Goal: Task Accomplishment & Management: Manage account settings

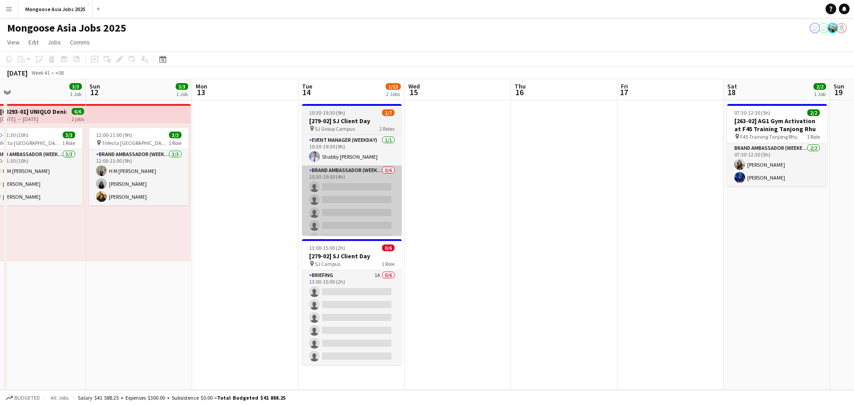
scroll to position [0, 446]
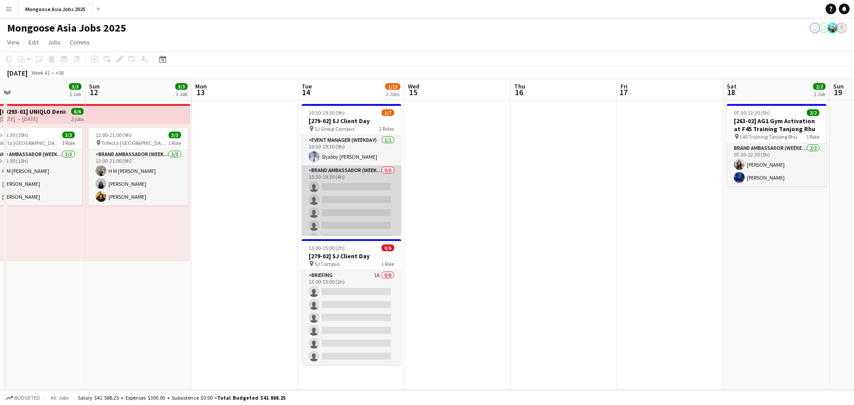
click at [359, 196] on app-card-role "Brand Ambassador (weekday) 0/6 15:30-19:30 (4h) single-neutral-actions single-n…" at bounding box center [352, 213] width 100 height 95
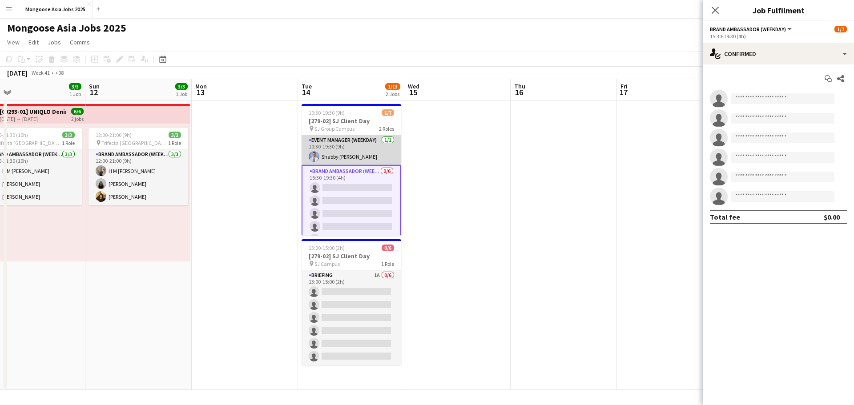
click at [371, 155] on app-card-role "Event Manager (weekday) [DATE] 10:30-19:30 (9h) Shabby [PERSON_NAME]" at bounding box center [352, 150] width 100 height 30
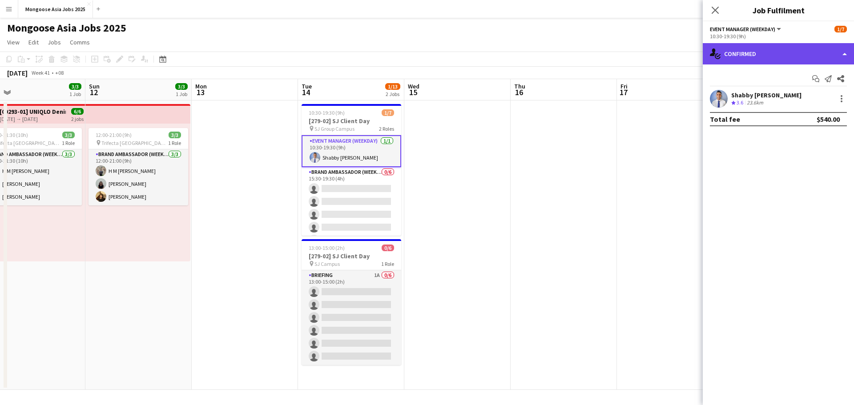
click at [846, 53] on div "single-neutral-actions-check-2 Confirmed" at bounding box center [778, 53] width 151 height 21
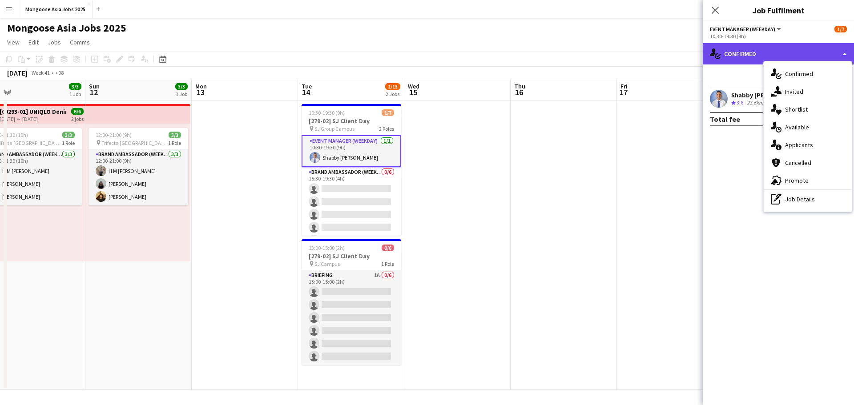
click at [846, 53] on div "single-neutral-actions-check-2 Confirmed" at bounding box center [778, 53] width 151 height 21
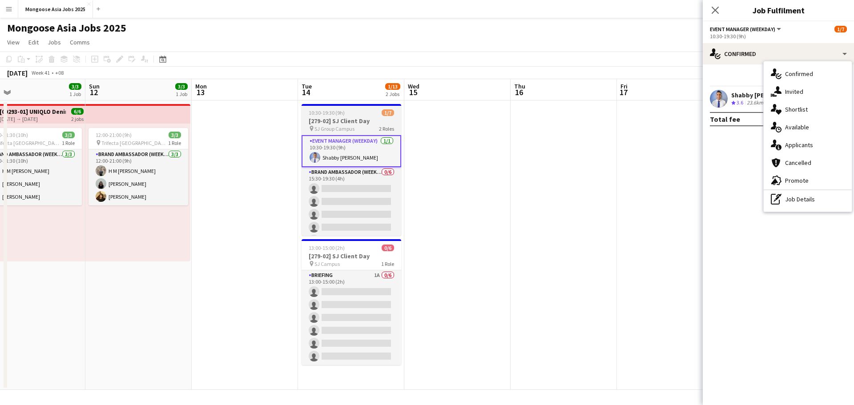
click at [349, 127] on span "SJ Group Campus" at bounding box center [335, 128] width 40 height 7
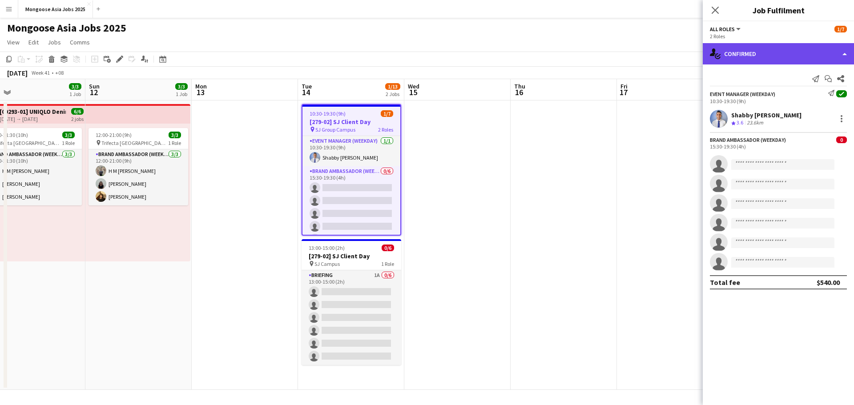
click at [848, 53] on div "single-neutral-actions-check-2 Confirmed" at bounding box center [778, 53] width 151 height 21
click at [741, 58] on div "single-neutral-actions-check-2 Confirmed" at bounding box center [778, 53] width 151 height 21
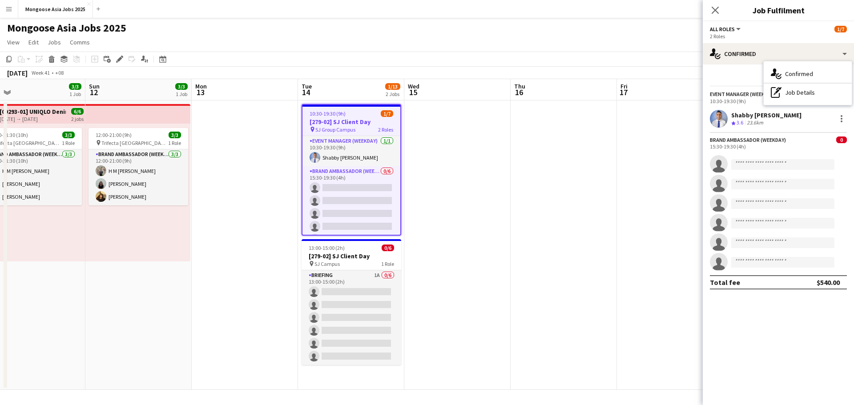
click at [361, 125] on h3 "[279-02] SJ Client Day" at bounding box center [352, 122] width 98 height 8
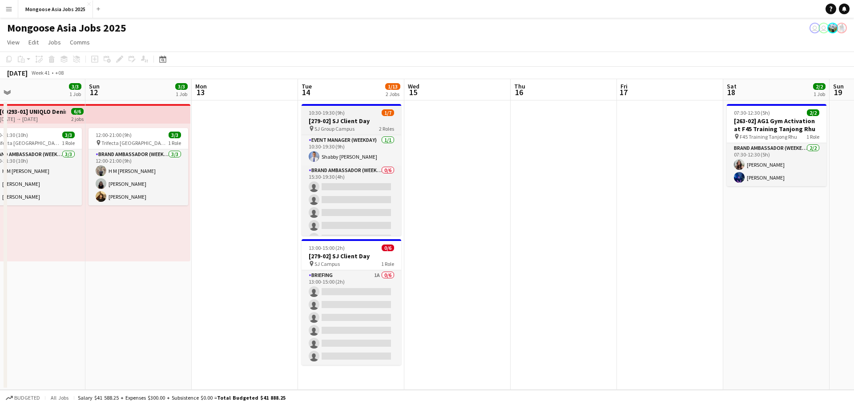
click at [361, 125] on div "pin SJ Group Campus 2 Roles" at bounding box center [352, 128] width 100 height 7
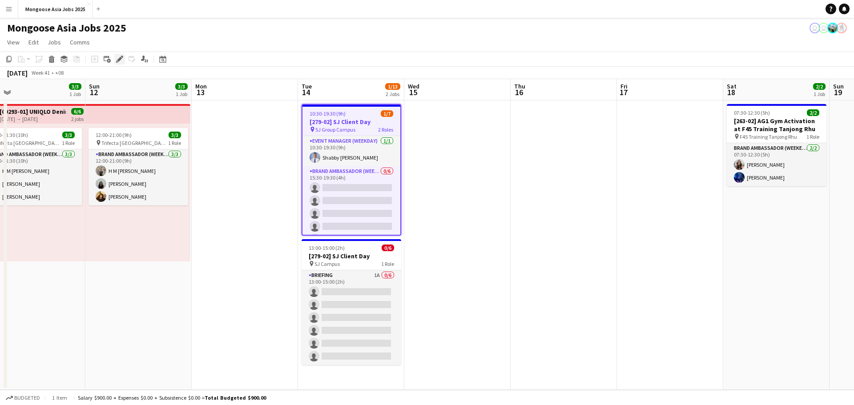
click at [121, 62] on icon "Edit" at bounding box center [119, 59] width 7 height 7
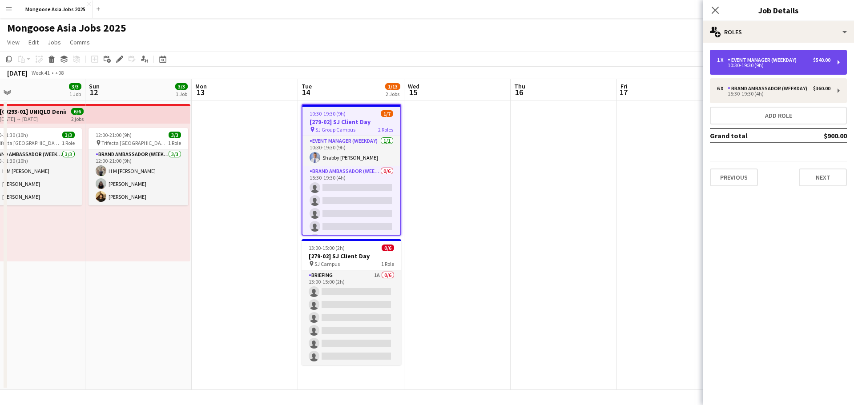
click at [839, 63] on div "1 x Event Manager (weekday) $540.00 10:30-19:30 (9h)" at bounding box center [778, 62] width 137 height 25
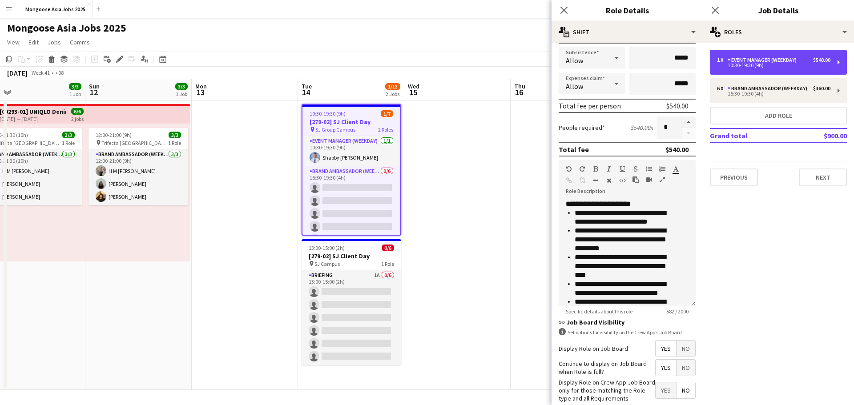
scroll to position [150, 0]
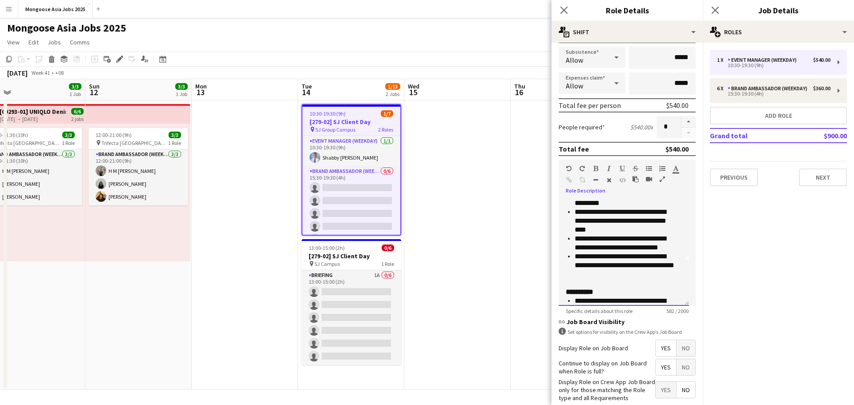
click at [622, 230] on li "**********" at bounding box center [625, 221] width 101 height 27
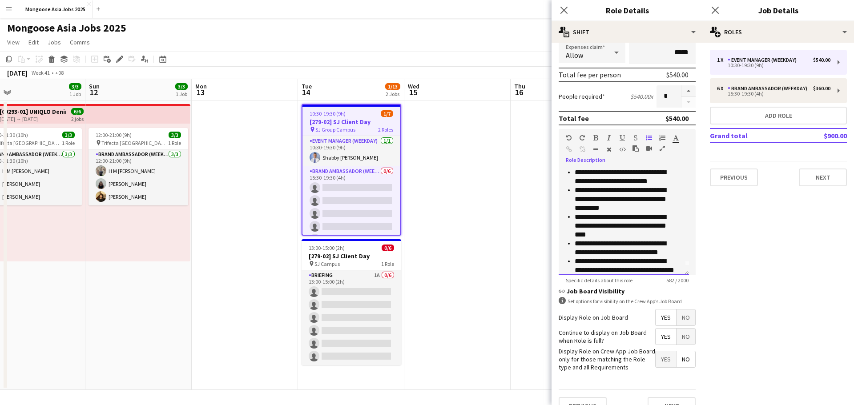
scroll to position [0, 0]
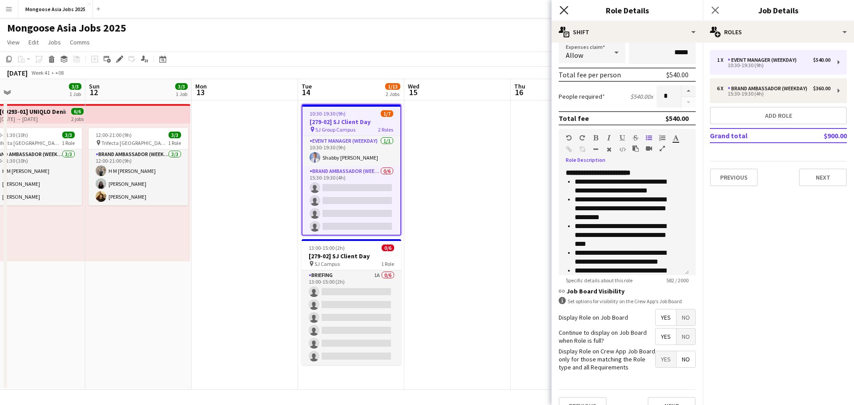
click at [564, 8] on icon "Close pop-in" at bounding box center [564, 10] width 8 height 8
